Goal: Complete application form: Complete application form

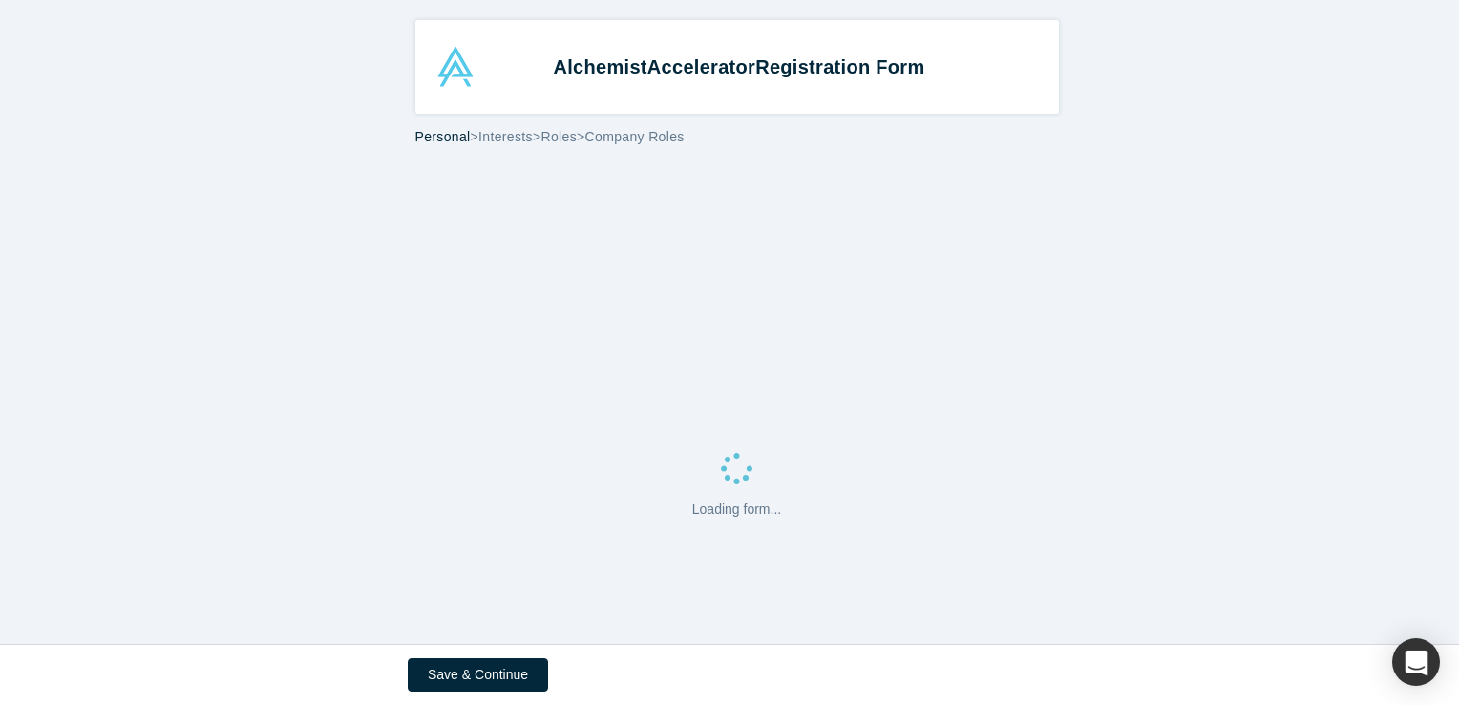
select select "US"
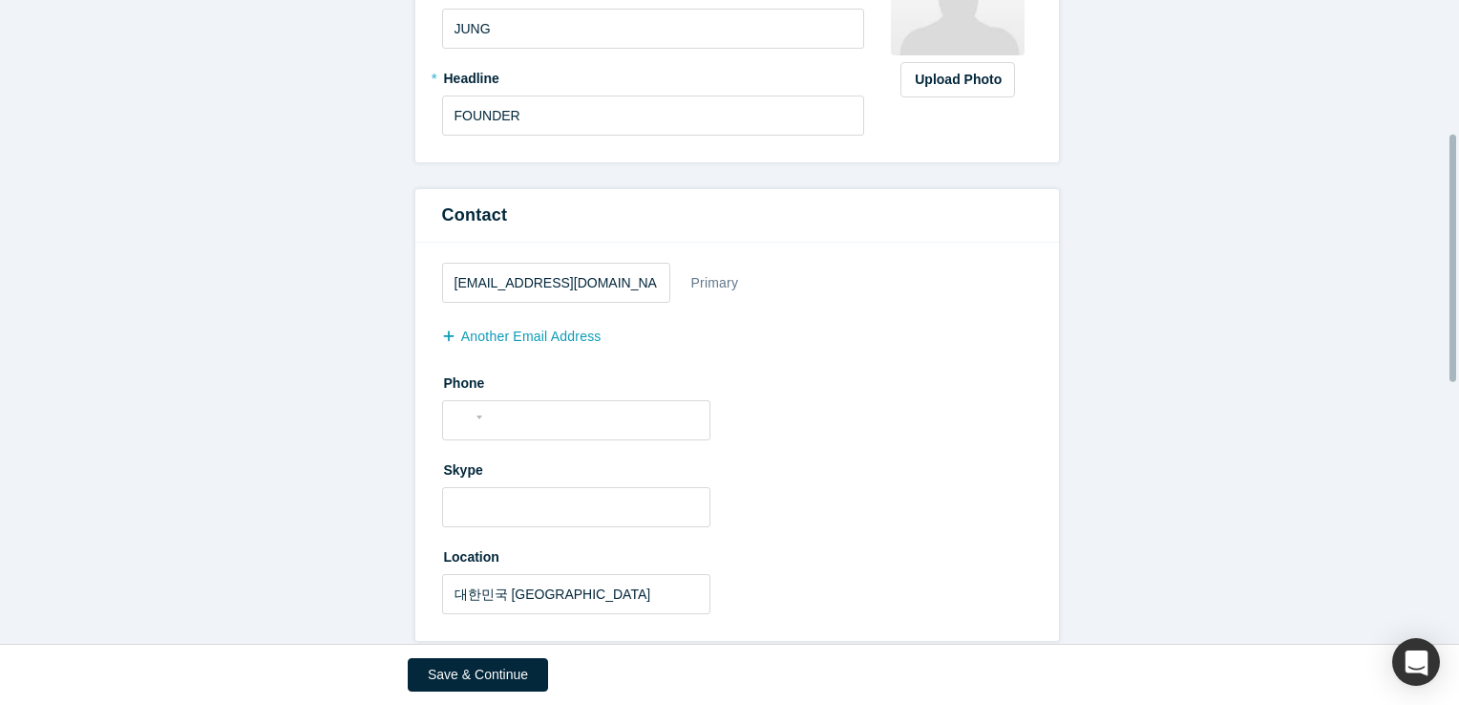
scroll to position [382, 0]
click at [474, 272] on input "[EMAIL_ADDRESS][DOMAIN_NAME]" at bounding box center [556, 280] width 228 height 40
click at [487, 277] on input "[EMAIL_ADDRESS][DOMAIN_NAME]" at bounding box center [556, 280] width 228 height 40
drag, startPoint x: 493, startPoint y: 281, endPoint x: 393, endPoint y: 269, distance: 100.0
click at [393, 269] on form "All fields marked with * are required. General * First name [PERSON_NAME] * Las…" at bounding box center [736, 522] width 1473 height 1488
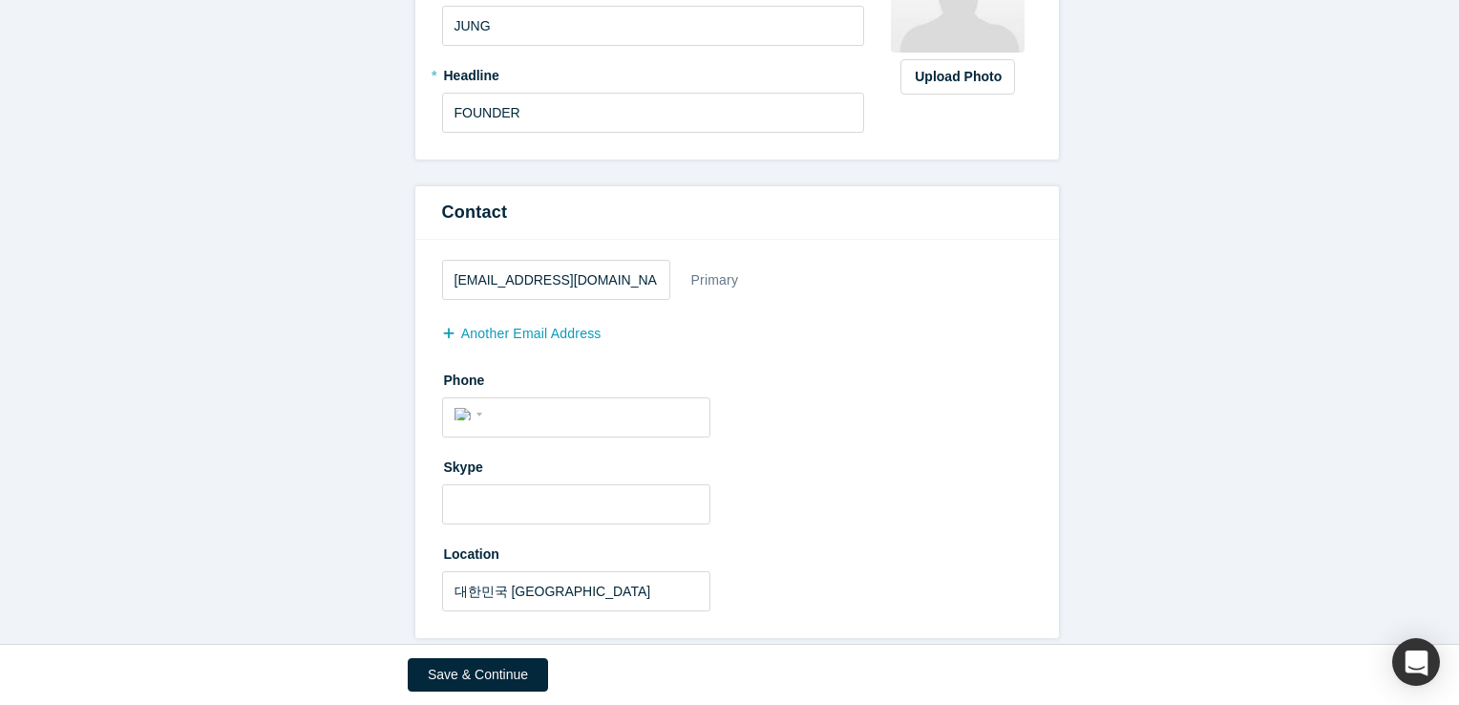
click at [978, 288] on div "[EMAIL_ADDRESS][DOMAIN_NAME] Primary" at bounding box center [737, 280] width 590 height 40
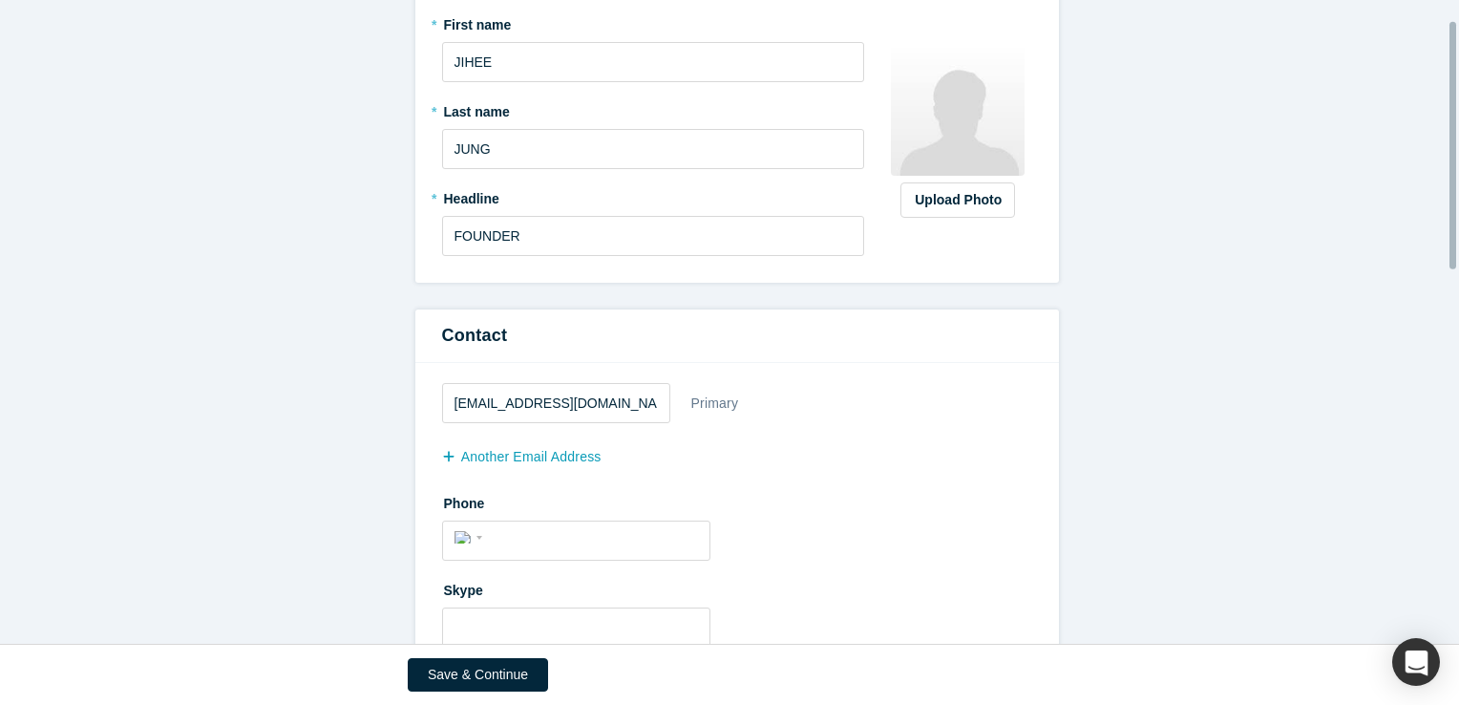
scroll to position [0, 0]
